Goal: Information Seeking & Learning: Learn about a topic

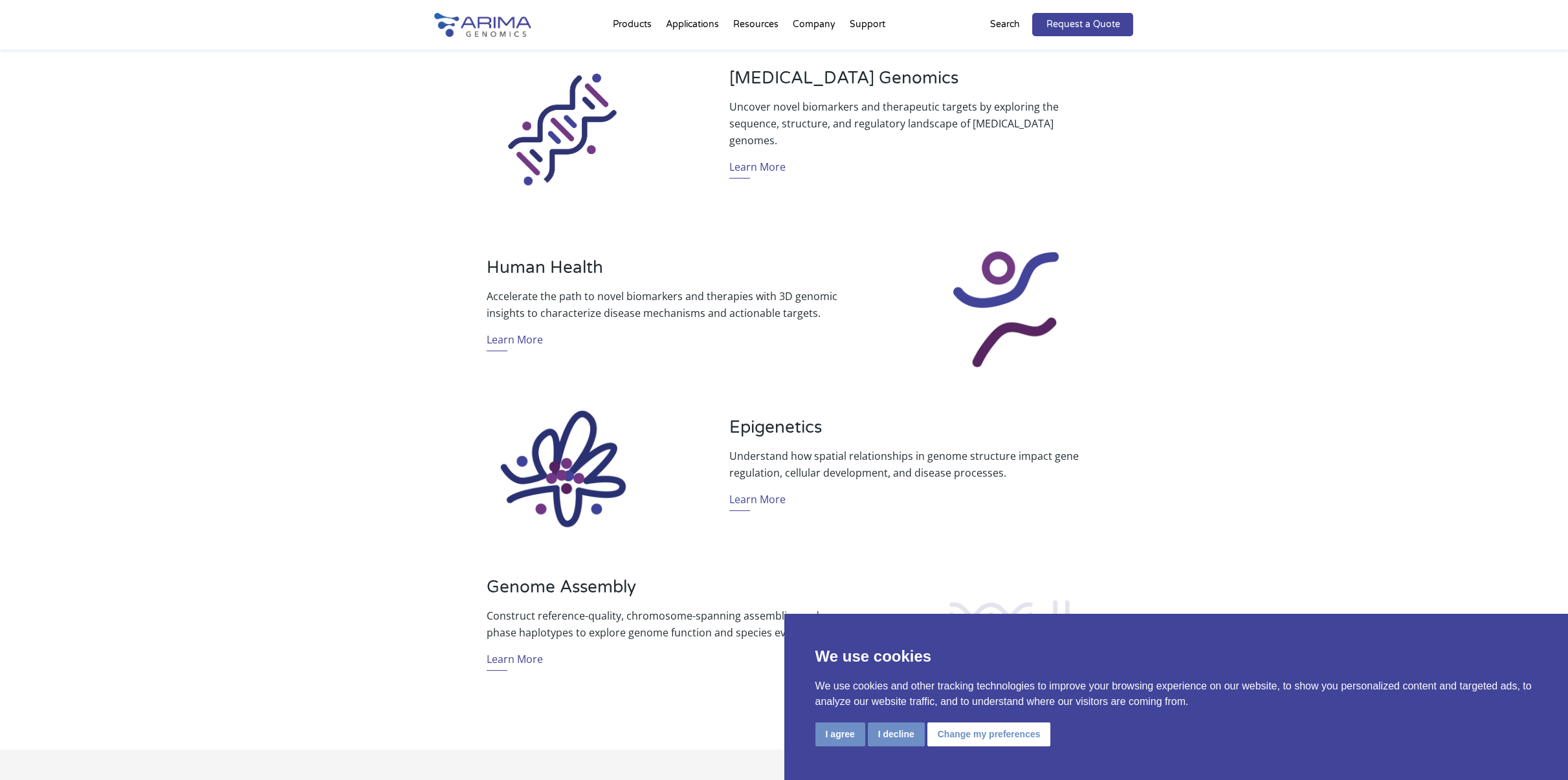
scroll to position [687, 0]
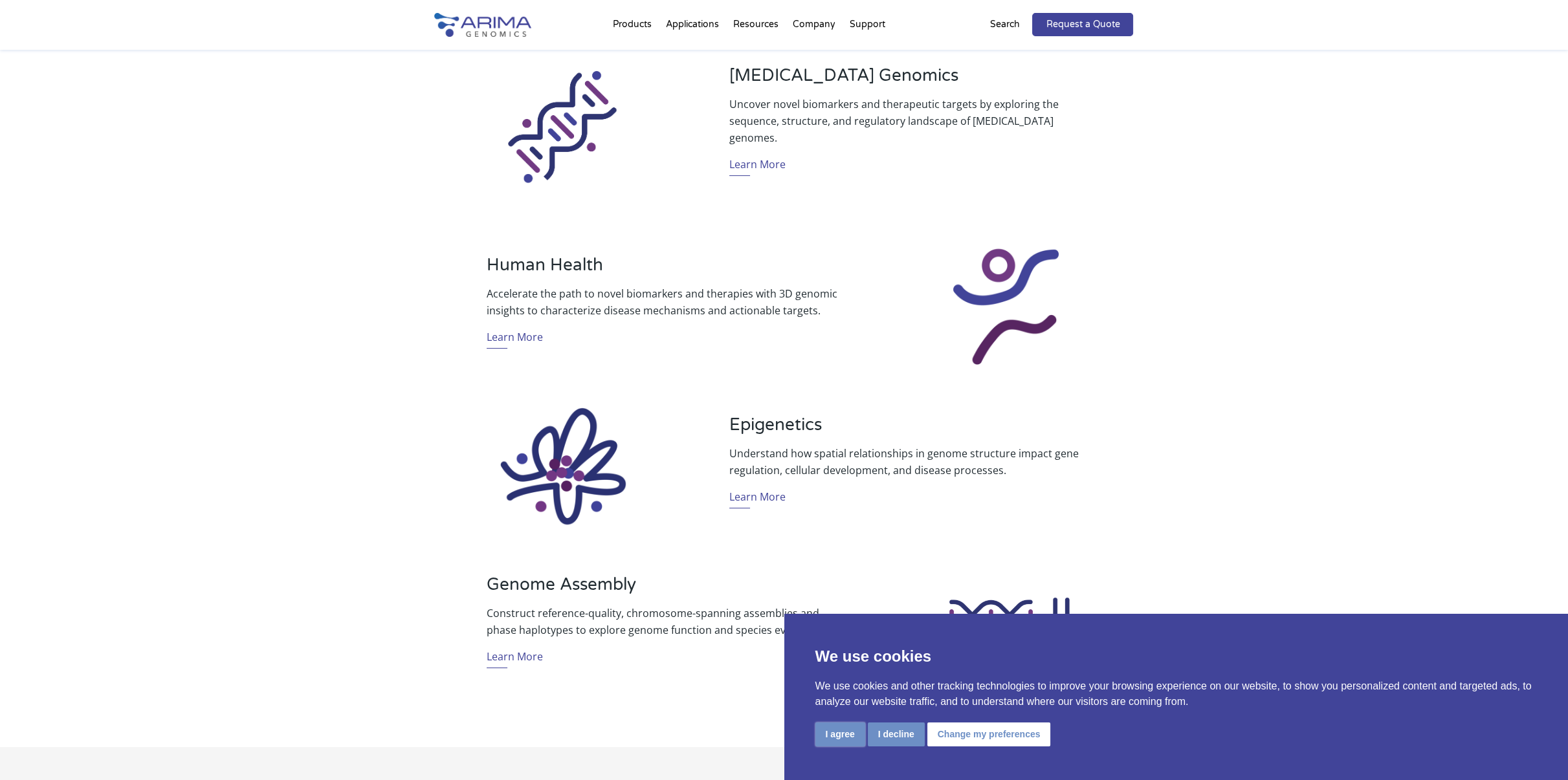
click at [848, 734] on button "I agree" at bounding box center [840, 735] width 50 height 24
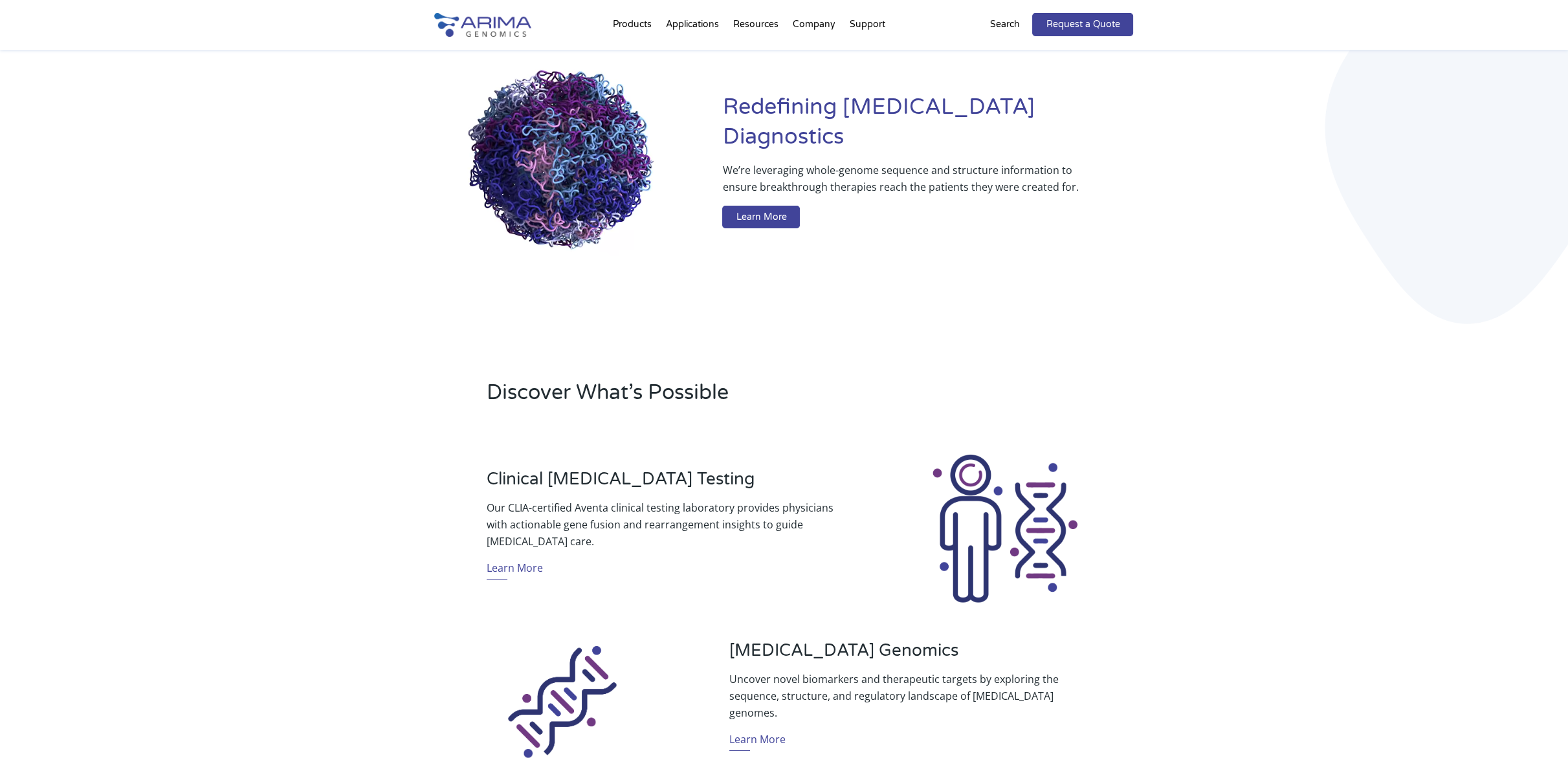
scroll to position [0, 0]
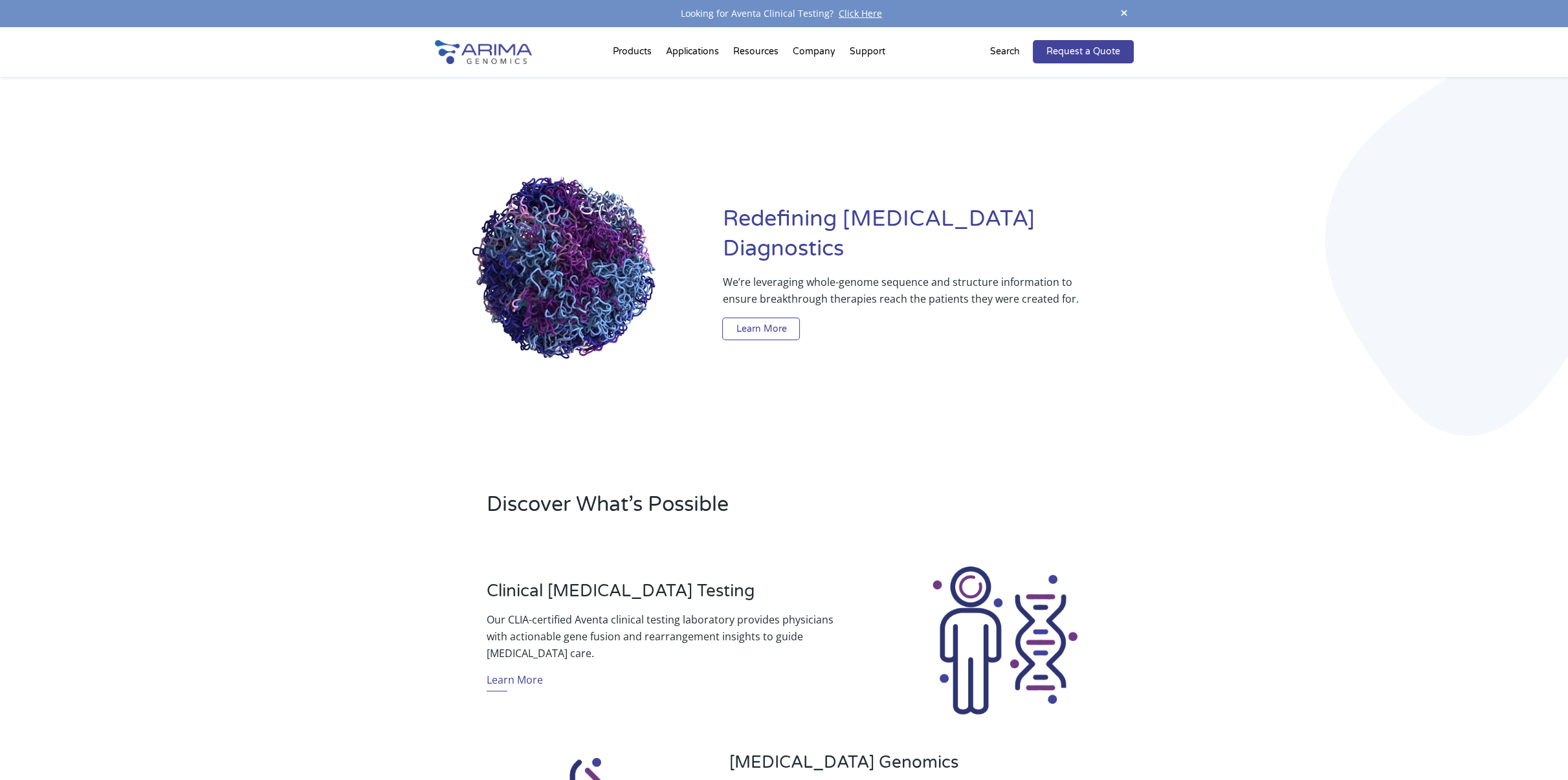
click at [778, 317] on link "Learn More" at bounding box center [761, 329] width 78 height 24
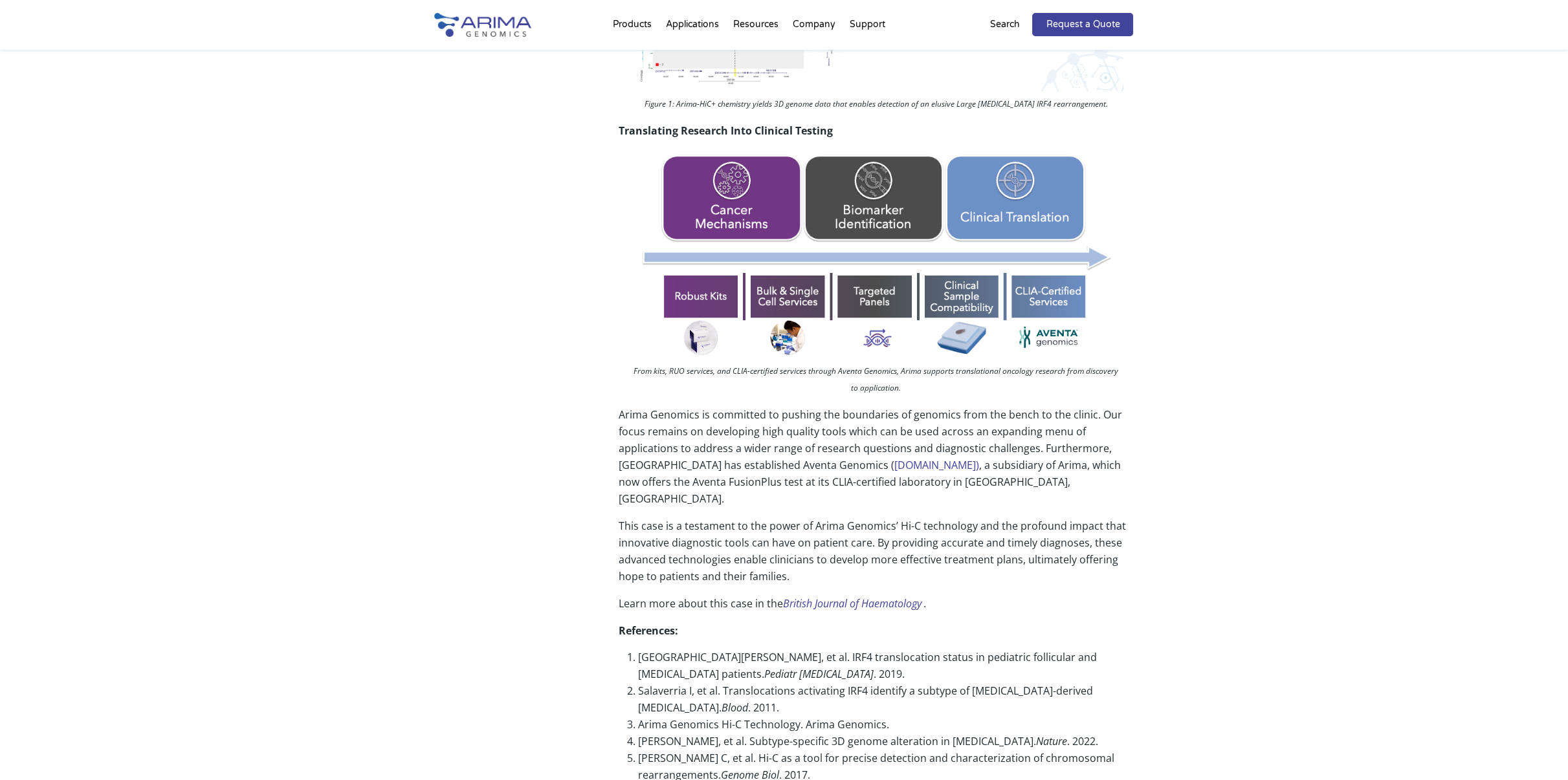
scroll to position [850, 0]
click at [788, 357] on link "British Journal of Haematology" at bounding box center [852, 603] width 139 height 15
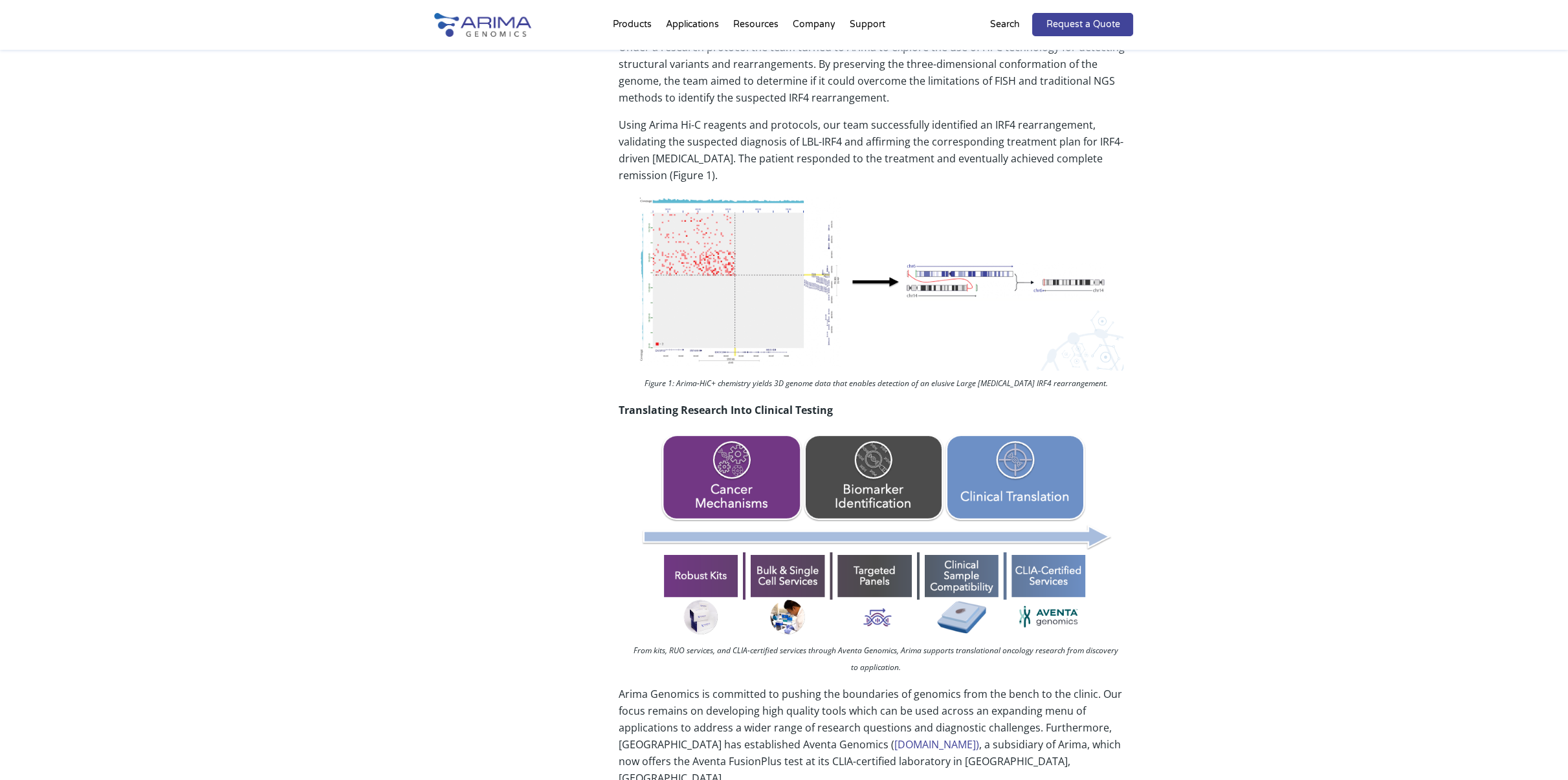
scroll to position [570, 0]
click at [788, 75] on link "About + Team" at bounding box center [863, 74] width 130 height 26
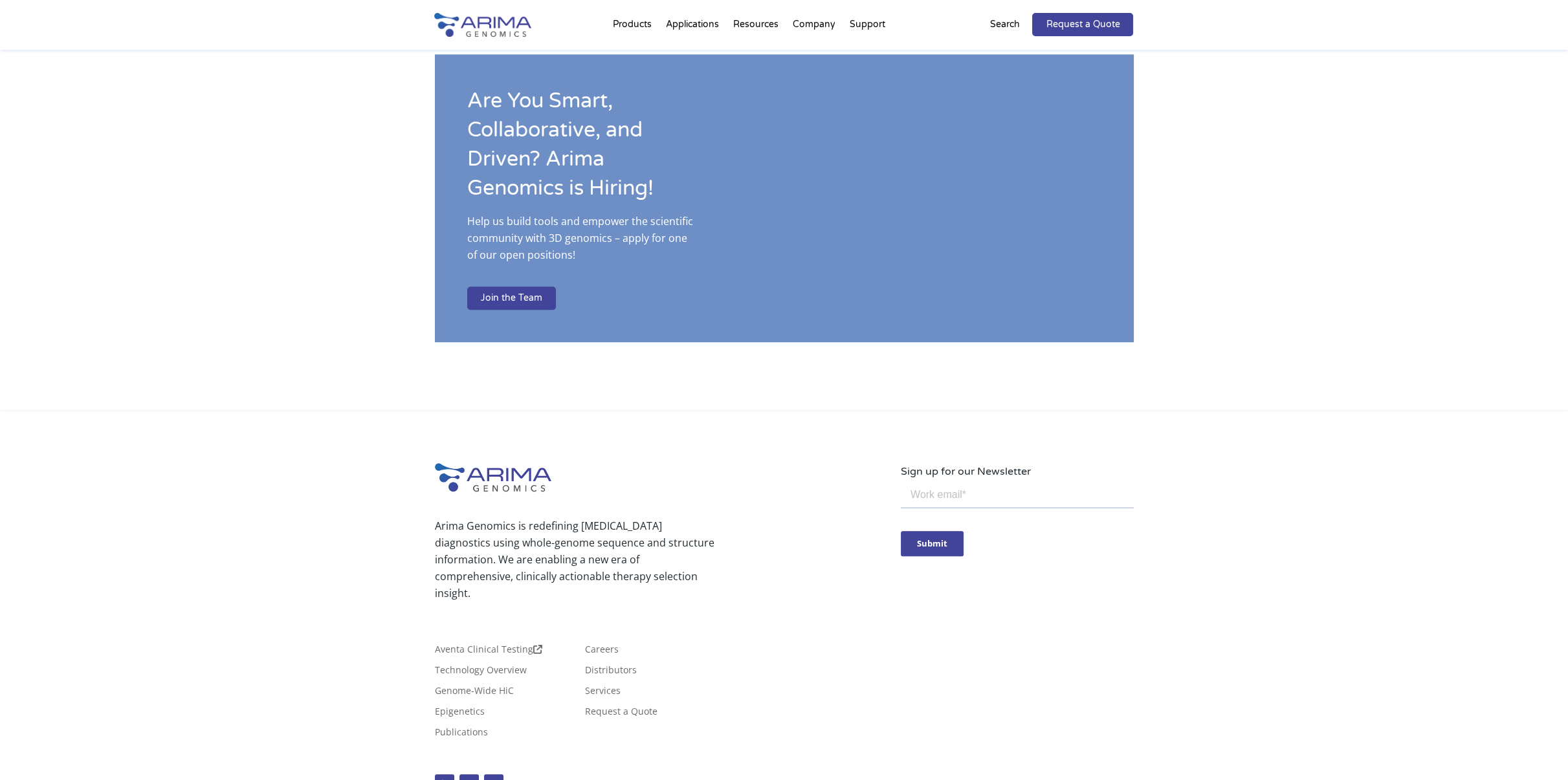
scroll to position [2009, 0]
